Goal: Task Accomplishment & Management: Complete application form

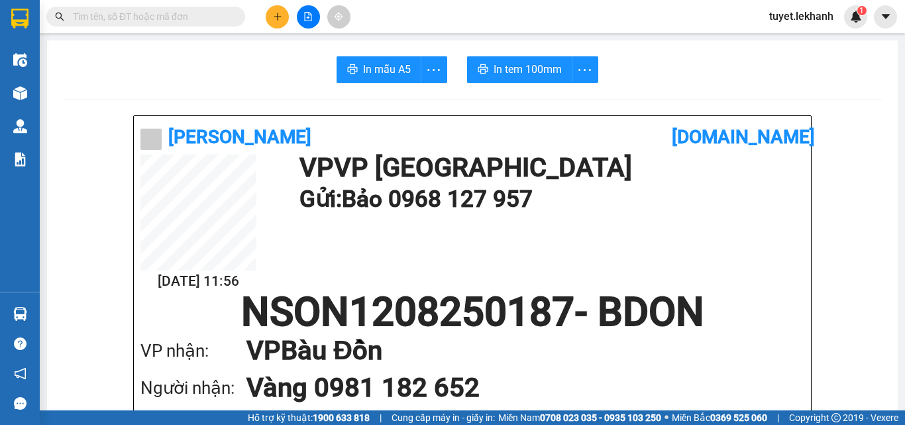
click at [273, 19] on icon "plus" at bounding box center [277, 16] width 9 height 9
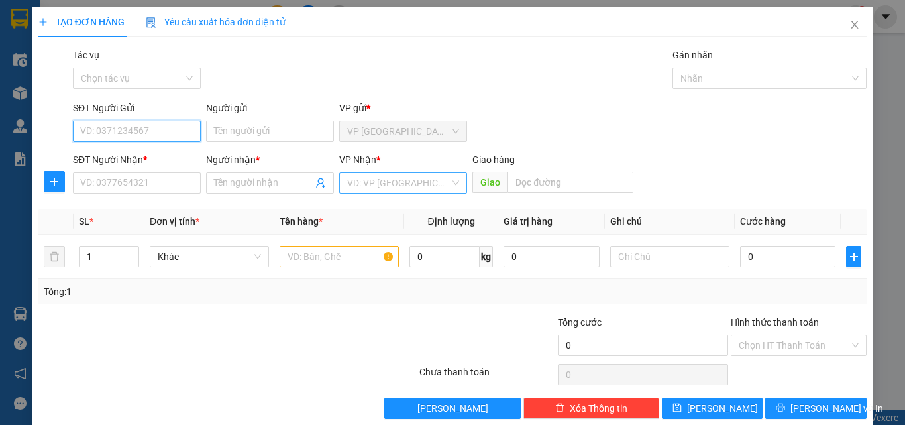
click at [445, 181] on div "VD: VP [GEOGRAPHIC_DATA]" at bounding box center [403, 182] width 128 height 21
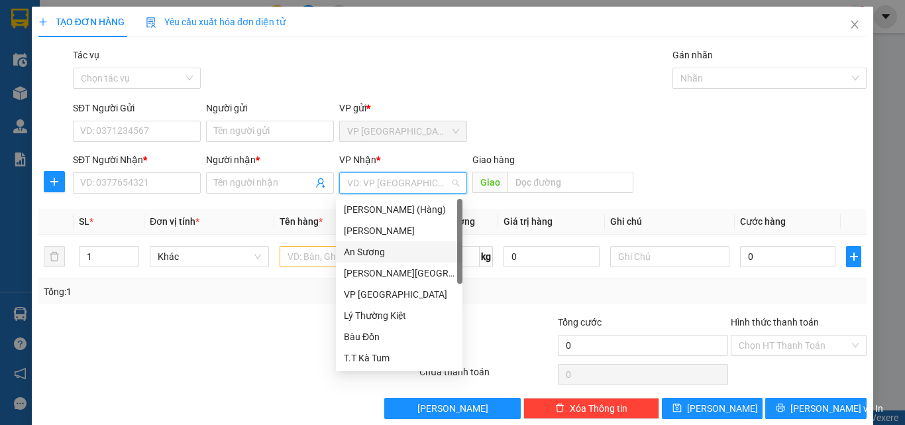
click at [375, 248] on div "An Sương" at bounding box center [399, 251] width 111 height 15
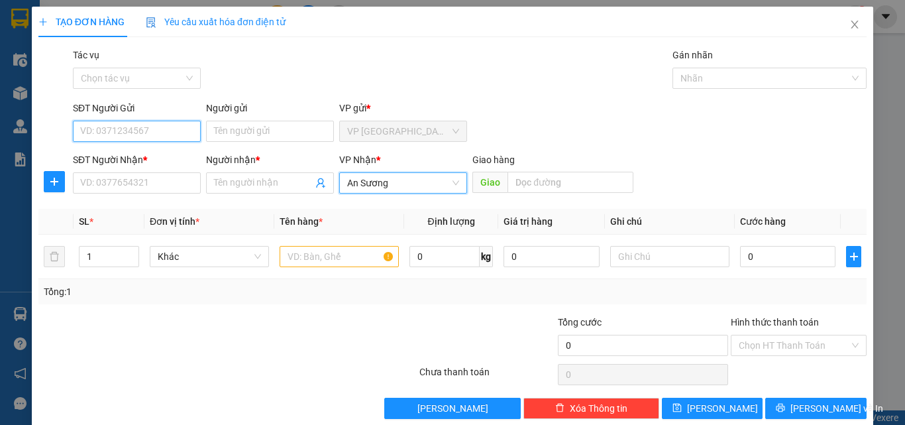
click at [125, 138] on input "SĐT Người Gửi" at bounding box center [137, 131] width 128 height 21
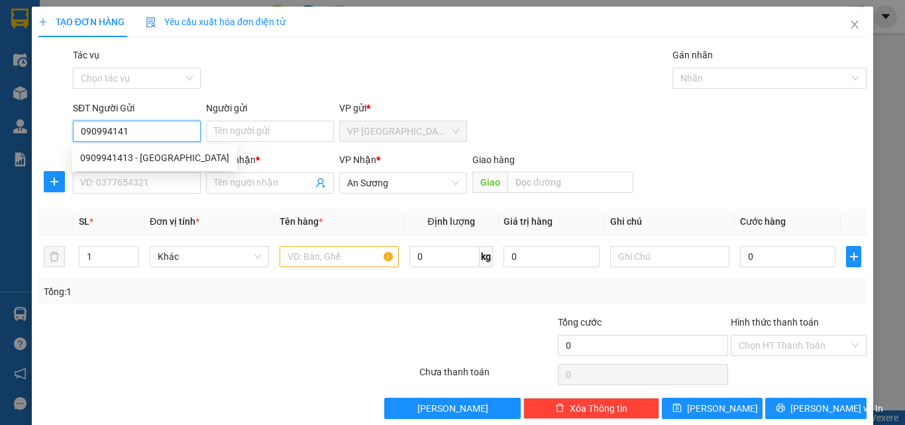
type input "0909941413"
click at [161, 158] on div "0909941413 - [GEOGRAPHIC_DATA]" at bounding box center [154, 157] width 149 height 15
type input "LONG [GEOGRAPHIC_DATA]"
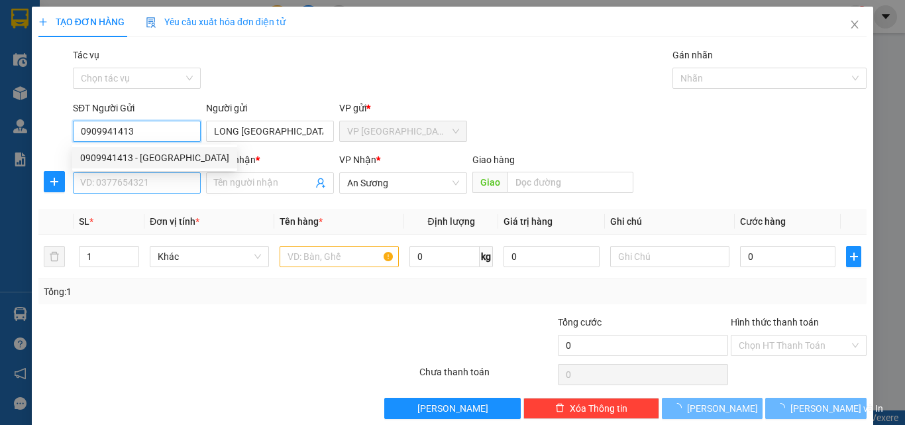
type input "60.000"
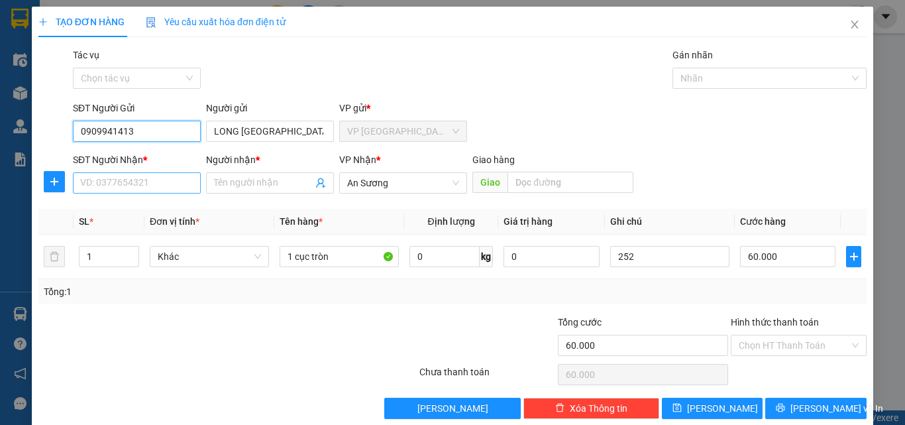
type input "0909941413"
click at [139, 181] on input "SĐT Người Nhận *" at bounding box center [137, 182] width 128 height 21
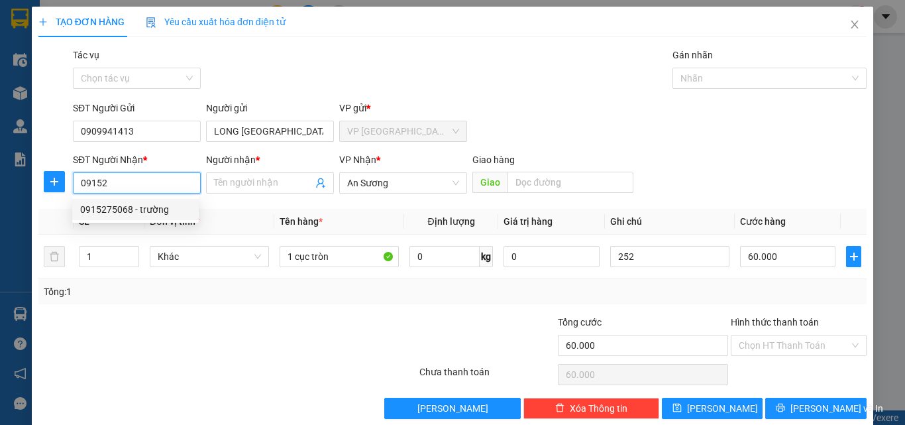
click at [121, 207] on div "0915275068 - trường" at bounding box center [135, 209] width 111 height 15
type input "0915275068"
type input "trường"
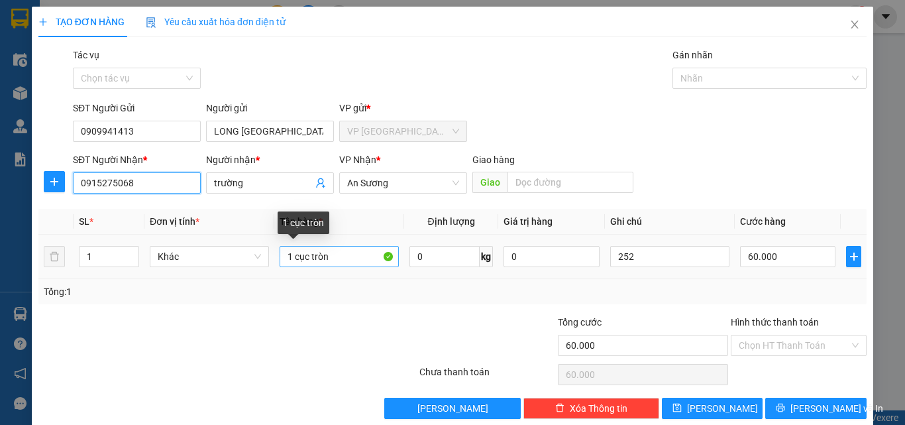
type input "0915275068"
click at [333, 251] on input "1 cục tròn" at bounding box center [338, 256] width 119 height 21
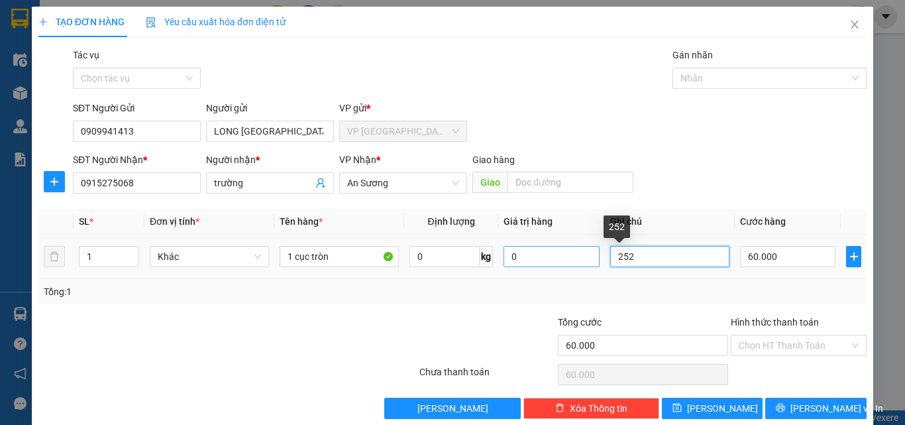
drag, startPoint x: 642, startPoint y: 255, endPoint x: 536, endPoint y: 264, distance: 105.6
click at [544, 264] on tr "1 Khác 1 cục tròn 0 kg 0 252 60.000" at bounding box center [452, 256] width 828 height 44
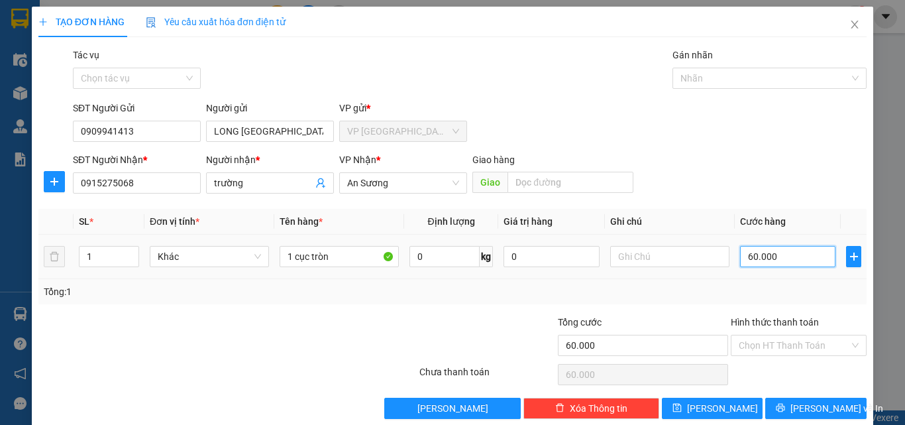
type input "0"
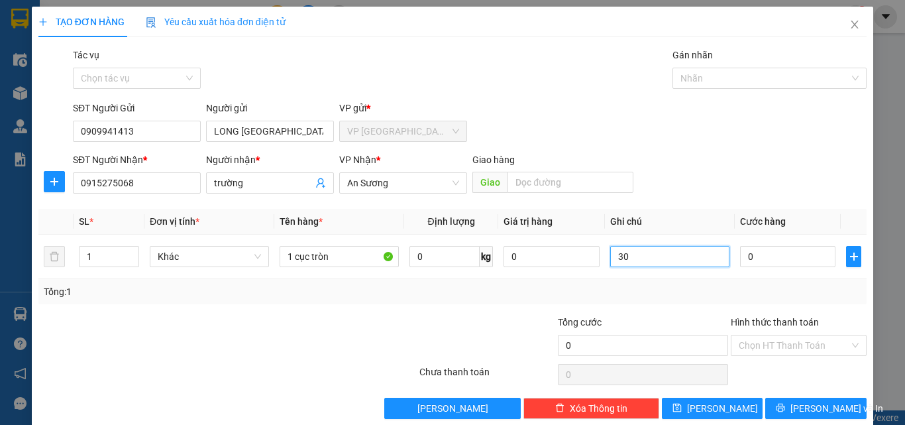
type input "3"
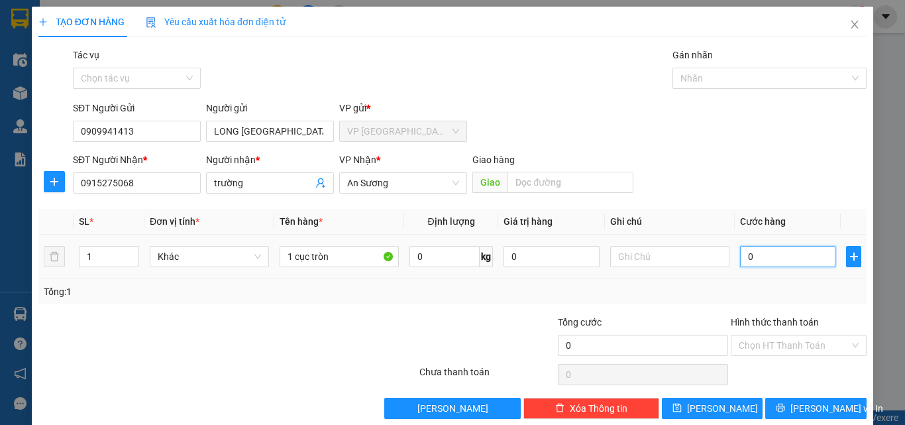
click at [753, 256] on input "0" at bounding box center [787, 256] width 95 height 21
type input "3"
type input "30"
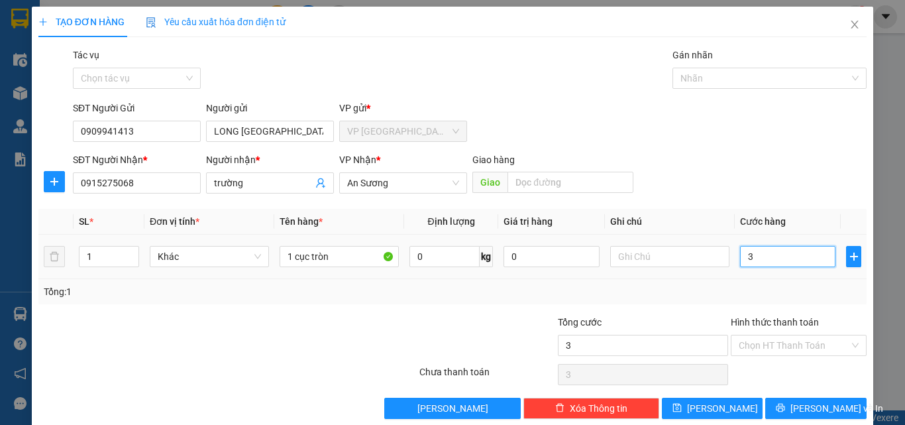
type input "30"
type input "300"
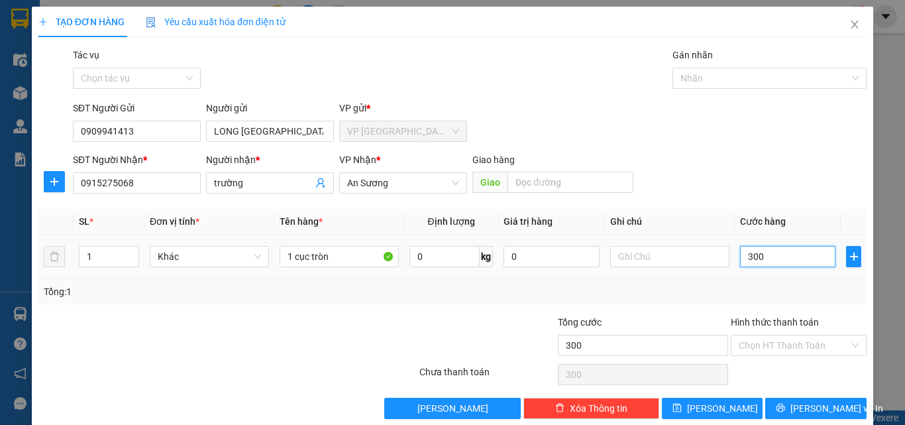
type input "3.000"
type input "30.000"
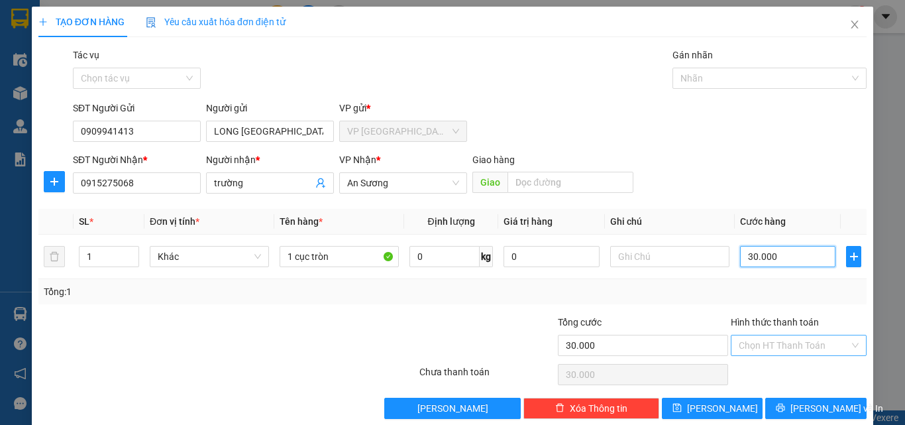
type input "30.000"
click at [819, 348] on input "Hình thức thanh toán" at bounding box center [793, 345] width 111 height 20
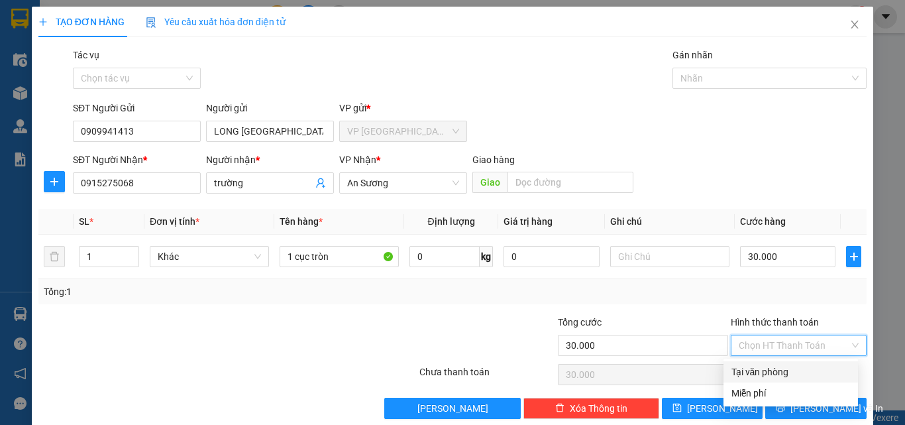
click at [764, 374] on div "Tại văn phòng" at bounding box center [790, 371] width 119 height 15
type input "0"
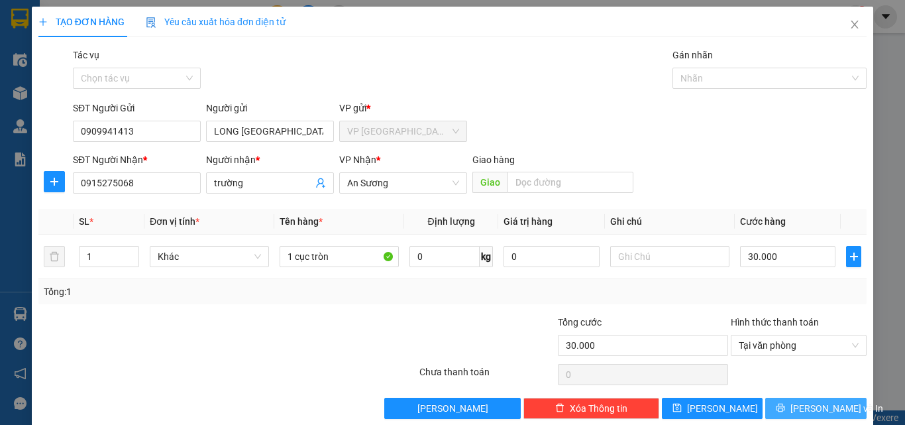
click at [785, 406] on icon "printer" at bounding box center [779, 407] width 9 height 9
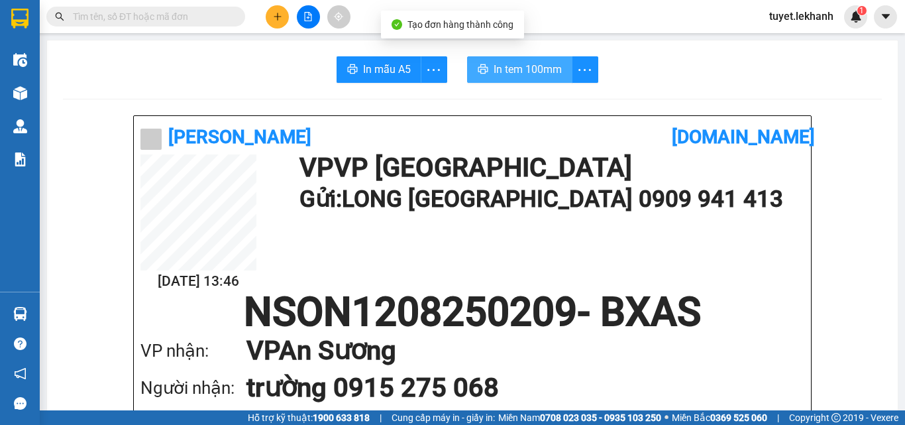
click at [535, 58] on button "In tem 100mm" at bounding box center [519, 69] width 105 height 26
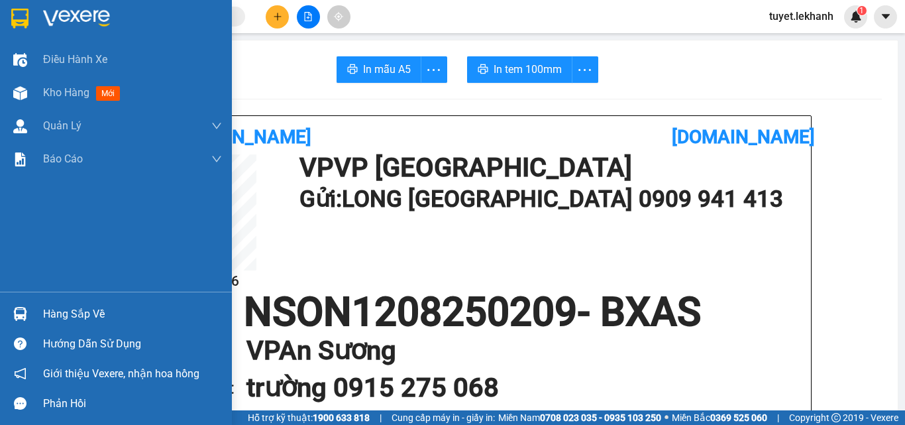
click at [83, 89] on span "Kho hàng" at bounding box center [66, 92] width 46 height 13
